Goal: Find specific page/section: Find specific page/section

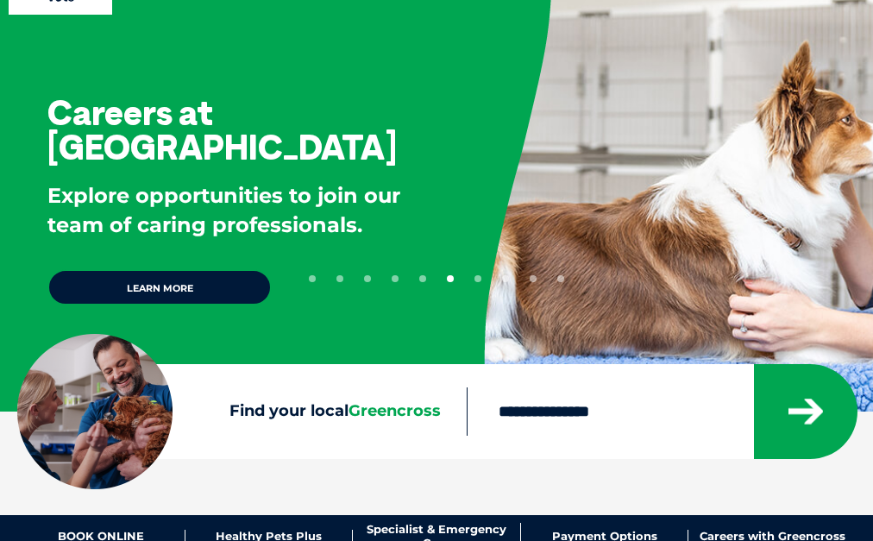
scroll to position [259, 0]
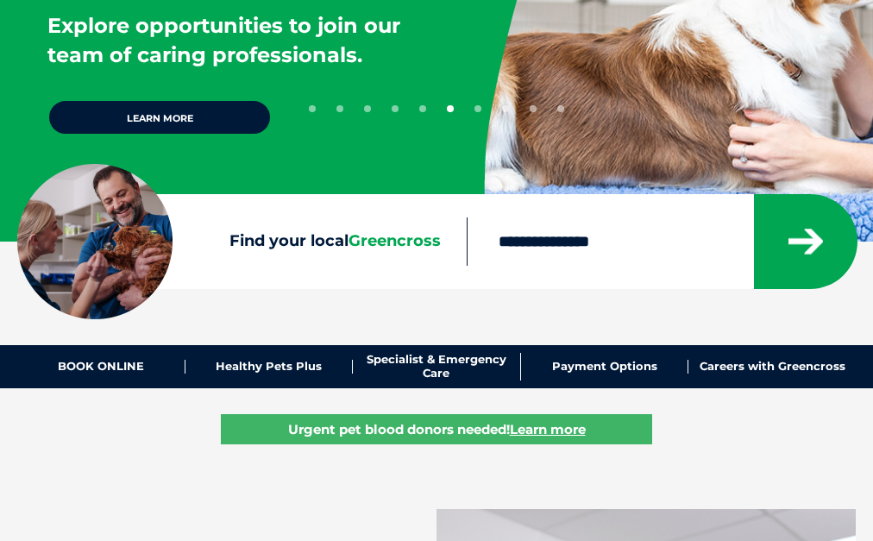
click at [415, 239] on span "Greencross" at bounding box center [394, 240] width 92 height 19
click at [467, 239] on input "Find your local Greencross" at bounding box center [609, 241] width 285 height 48
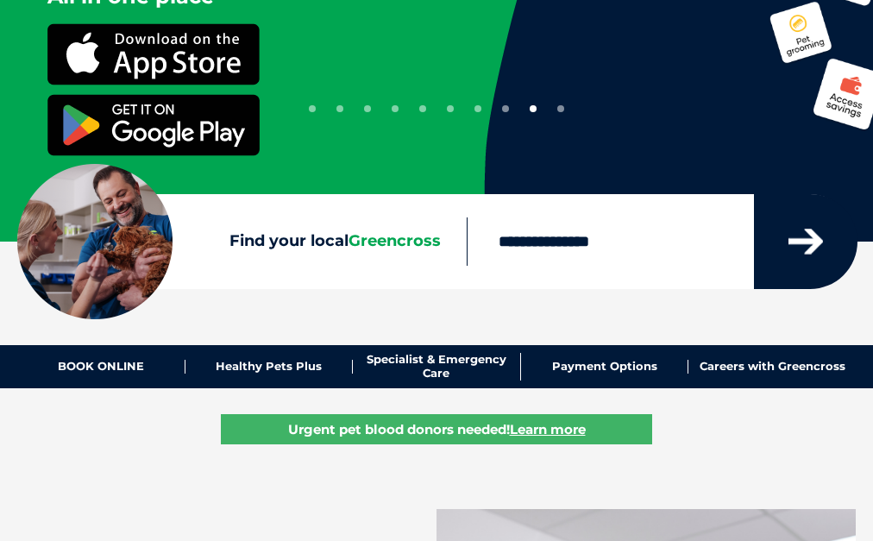
click at [826, 239] on button "submit" at bounding box center [805, 241] width 103 height 95
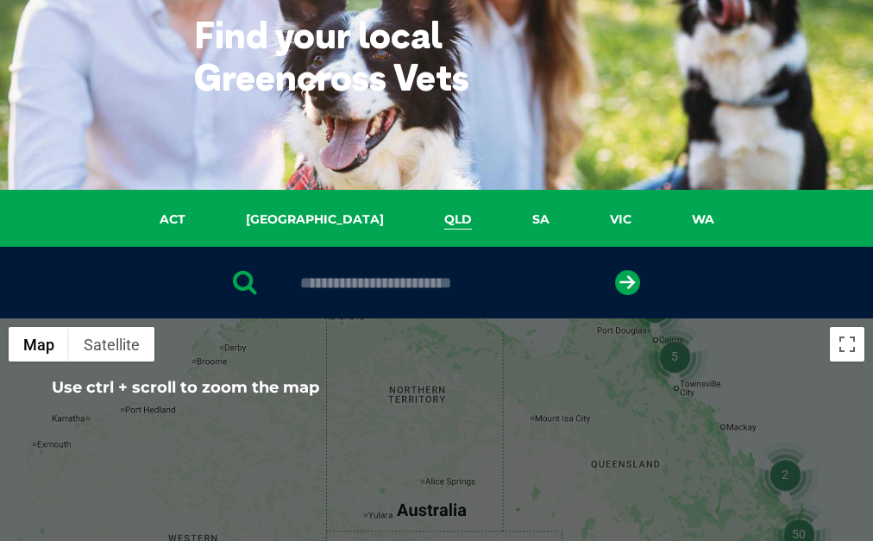
scroll to position [86, 0]
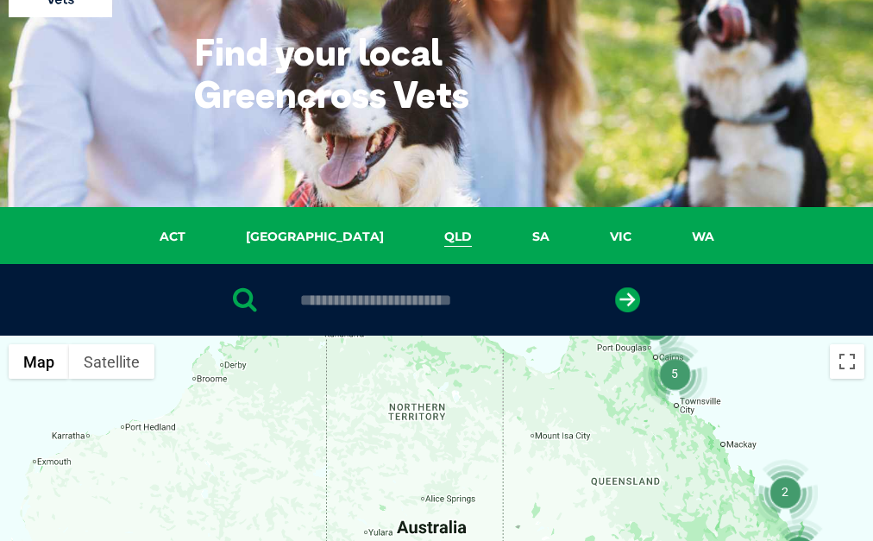
click at [414, 232] on link "QLD" at bounding box center [458, 237] width 88 height 20
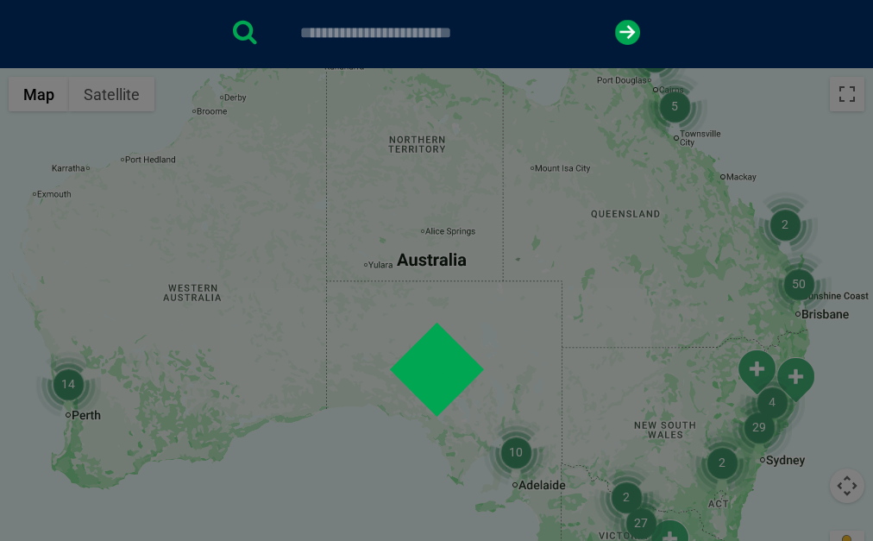
scroll to position [396, 0]
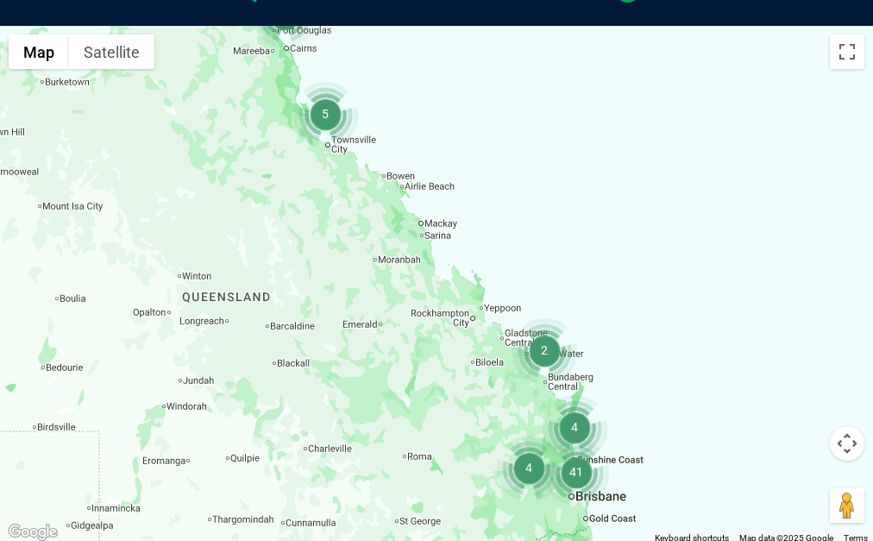
click at [328, 147] on img "5" at bounding box center [325, 114] width 66 height 66
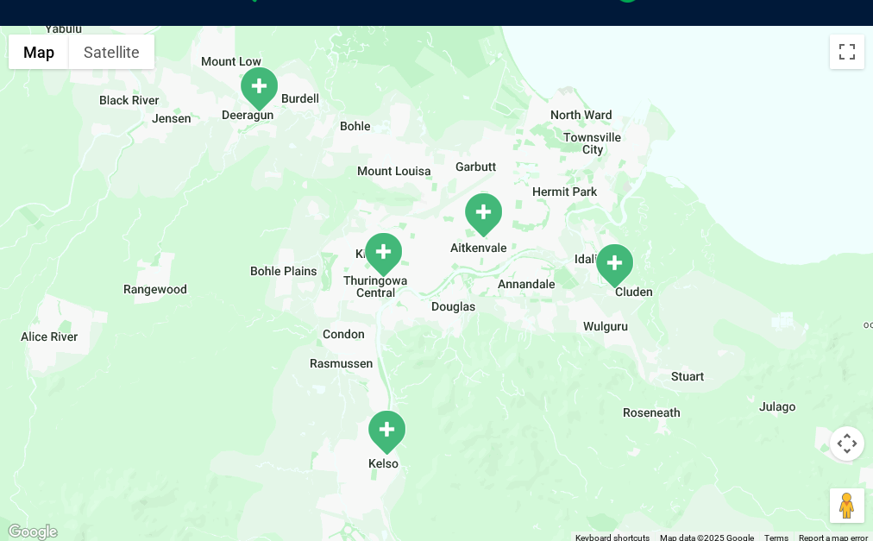
click at [388, 279] on img "Willows/Kirwan" at bounding box center [382, 254] width 43 height 47
